Goal: Task Accomplishment & Management: Use online tool/utility

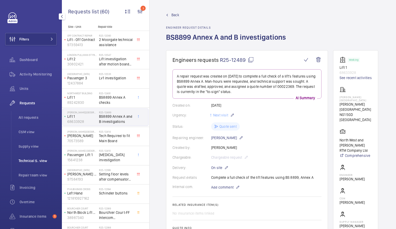
click at [35, 160] on span "Technical S. view" at bounding box center [38, 160] width 38 height 5
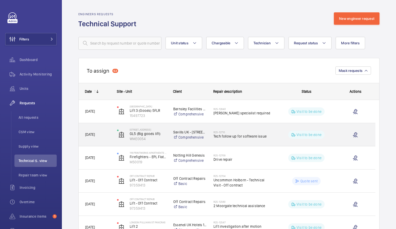
click at [167, 138] on div "Savills UK - 1 [GEOGRAPHIC_DATA]" at bounding box center [187, 135] width 40 height 21
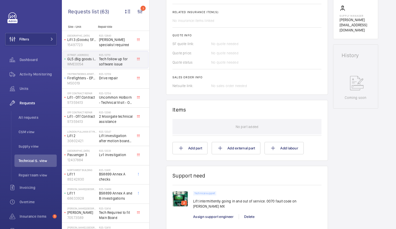
scroll to position [332, 0]
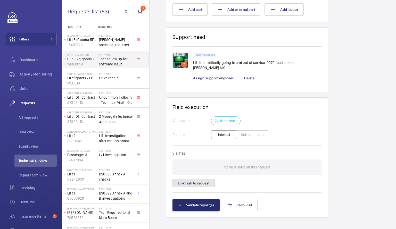
click at [210, 181] on button "Link task to request" at bounding box center [194, 183] width 42 height 8
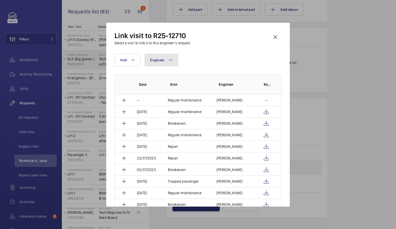
click at [166, 58] on button "Engineer" at bounding box center [162, 60] width 34 height 12
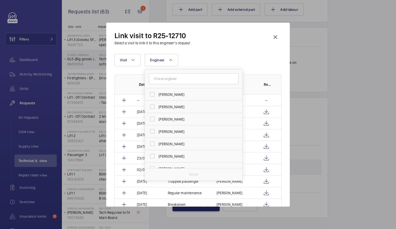
click at [168, 81] on input "text" at bounding box center [194, 79] width 90 height 11
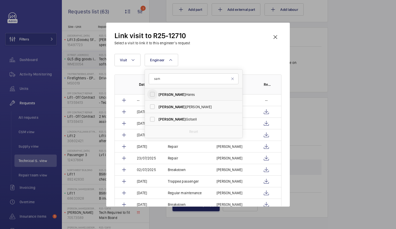
type input "sam"
click at [154, 93] on input "[PERSON_NAME]" at bounding box center [152, 94] width 10 height 10
checkbox input "true"
click at [331, 107] on div at bounding box center [198, 114] width 396 height 229
click at [197, 179] on button "Link task to request" at bounding box center [194, 183] width 42 height 8
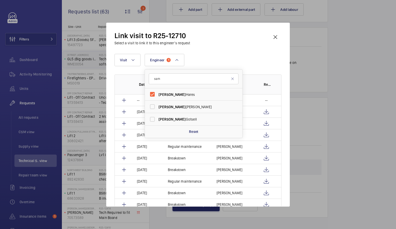
click at [98, 81] on div "116 Printworks Apartments Flats 1-65 - High Risk Building Firefighters - EPL Fl…" at bounding box center [81, 78] width 36 height 17
click at [87, 100] on p "Lift - Off Contract" at bounding box center [82, 97] width 30 height 5
click at [84, 150] on p "[GEOGRAPHIC_DATA]" at bounding box center [82, 150] width 30 height 3
